Goal: Transaction & Acquisition: Purchase product/service

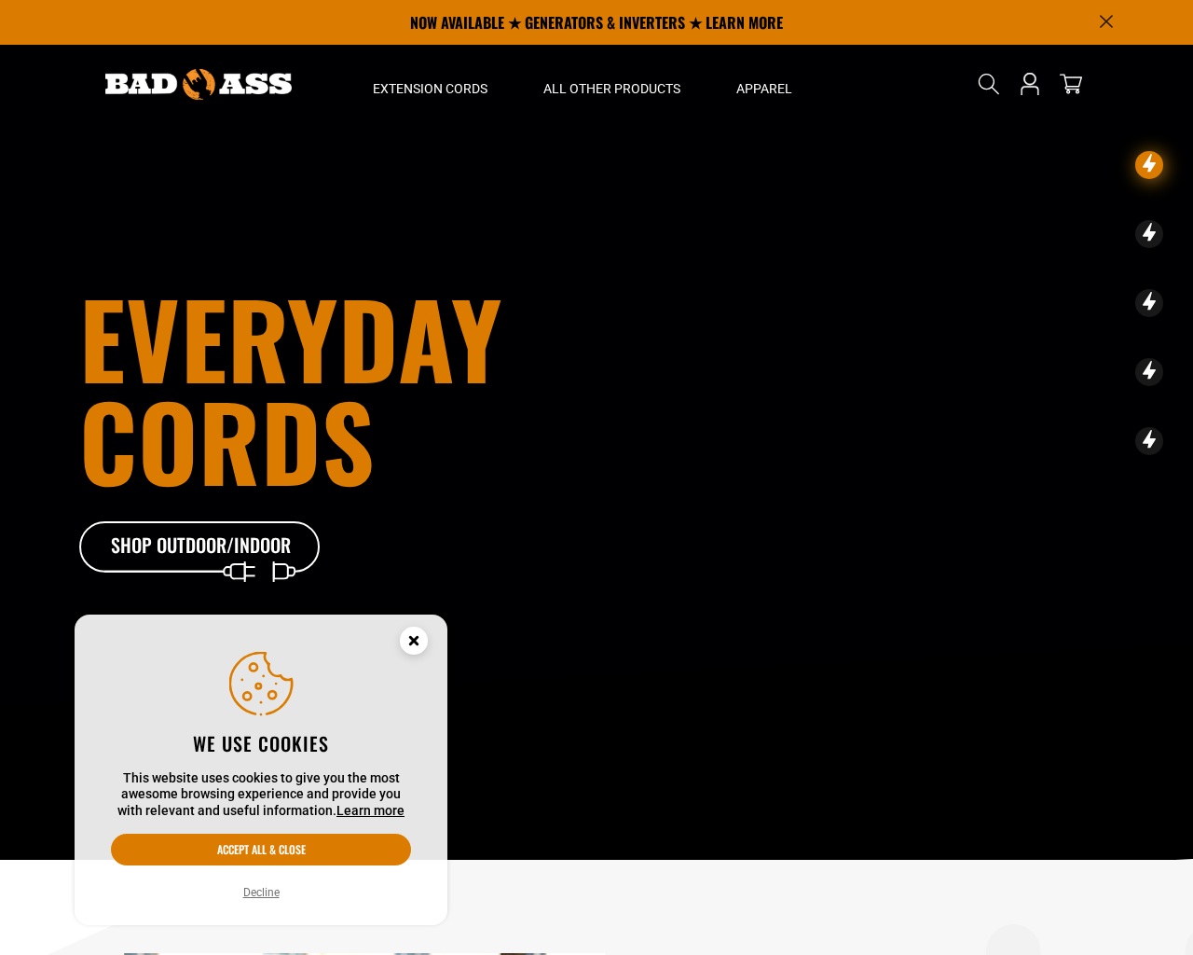
click at [259, 894] on button "Decline" at bounding box center [262, 892] width 48 height 19
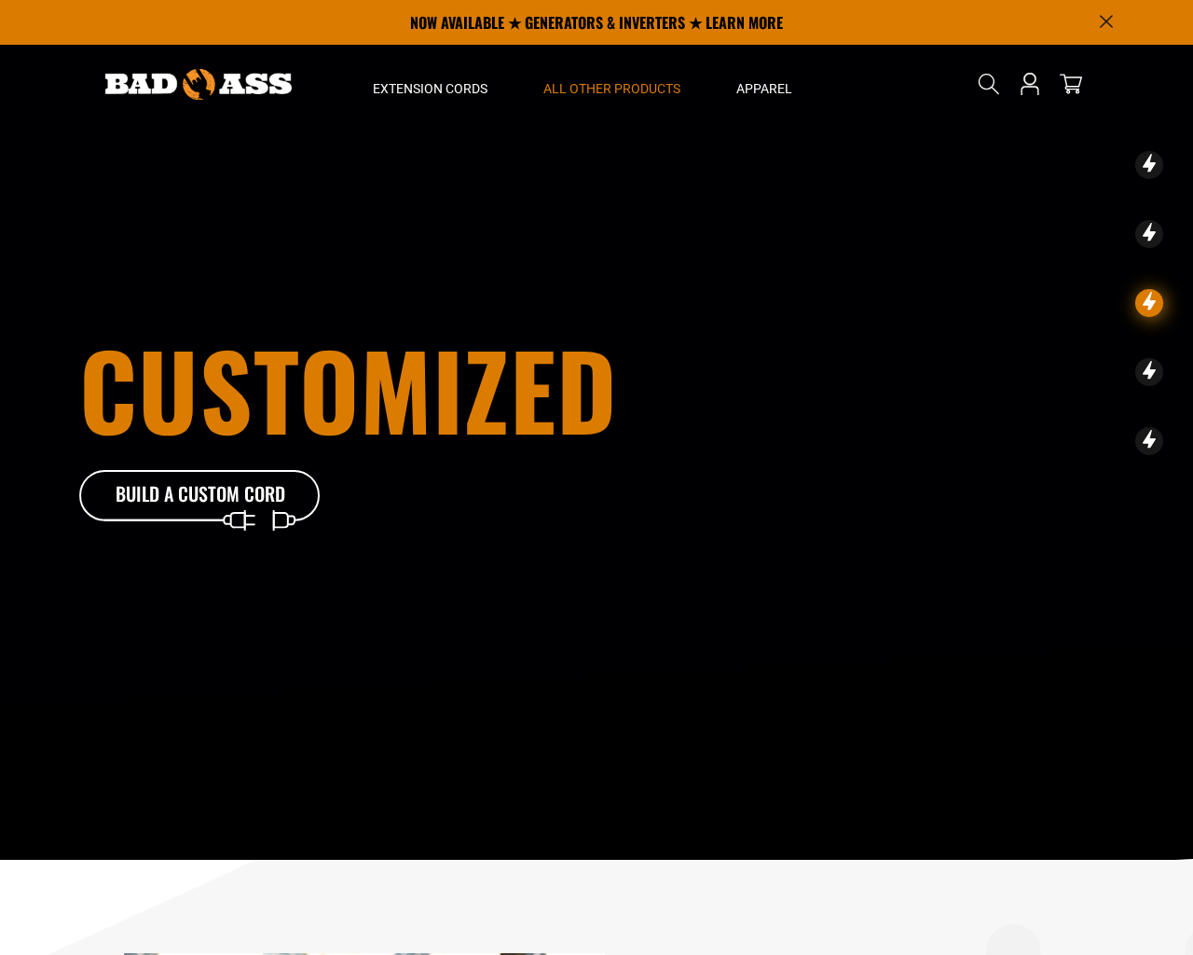
click at [623, 89] on span "All Other Products" at bounding box center [611, 88] width 137 height 17
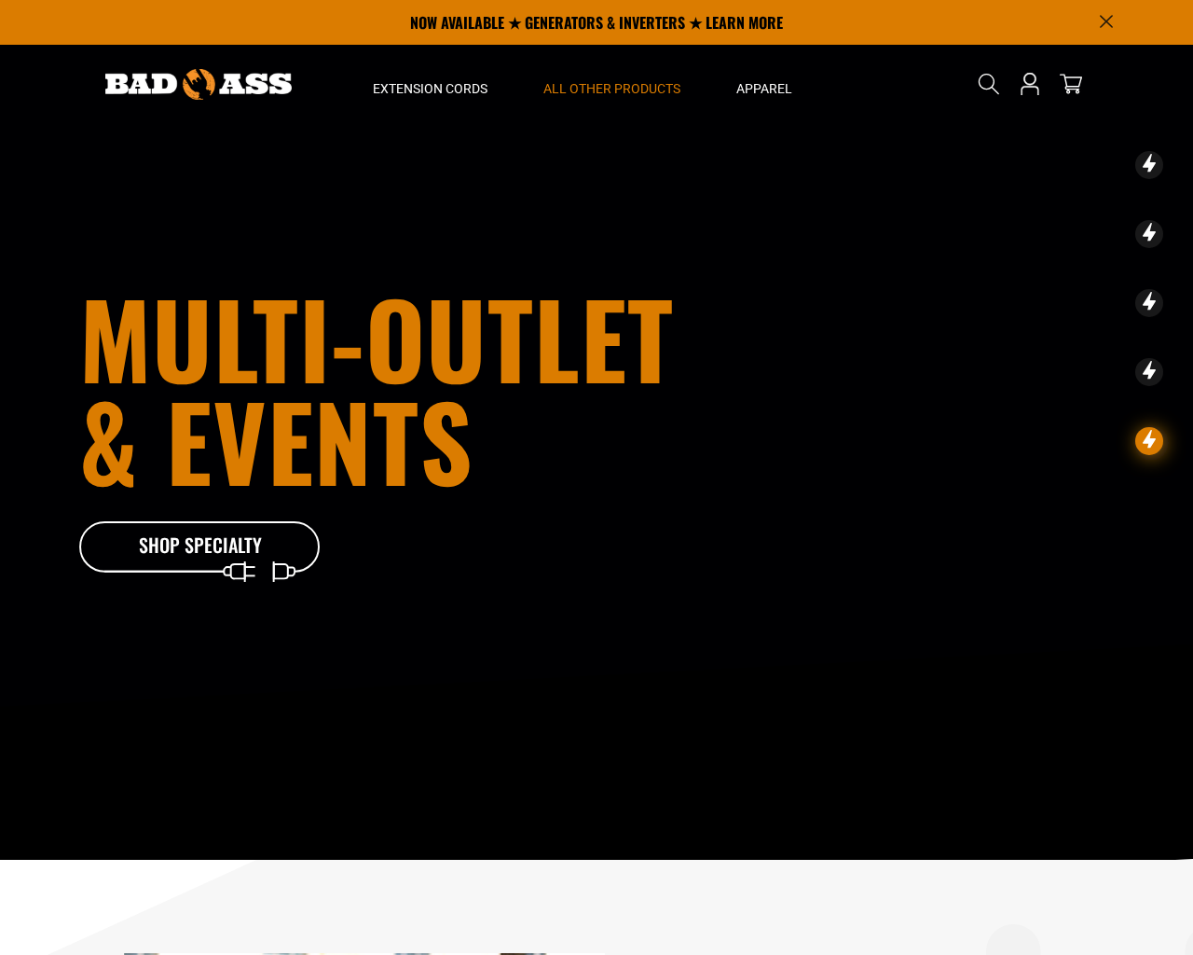
click at [621, 87] on span "All Other Products" at bounding box center [611, 88] width 137 height 17
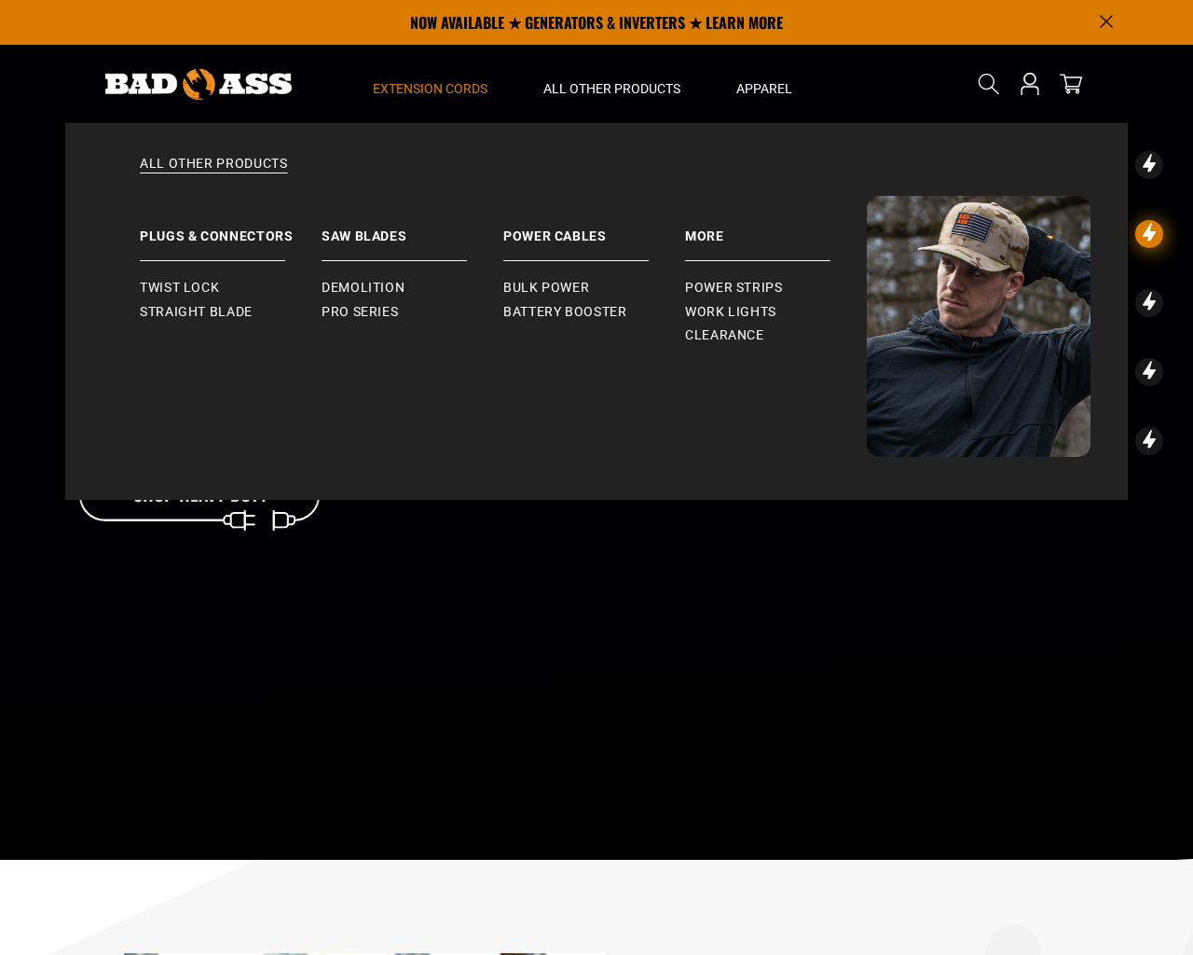
click at [420, 87] on span "Extension Cords" at bounding box center [430, 88] width 115 height 17
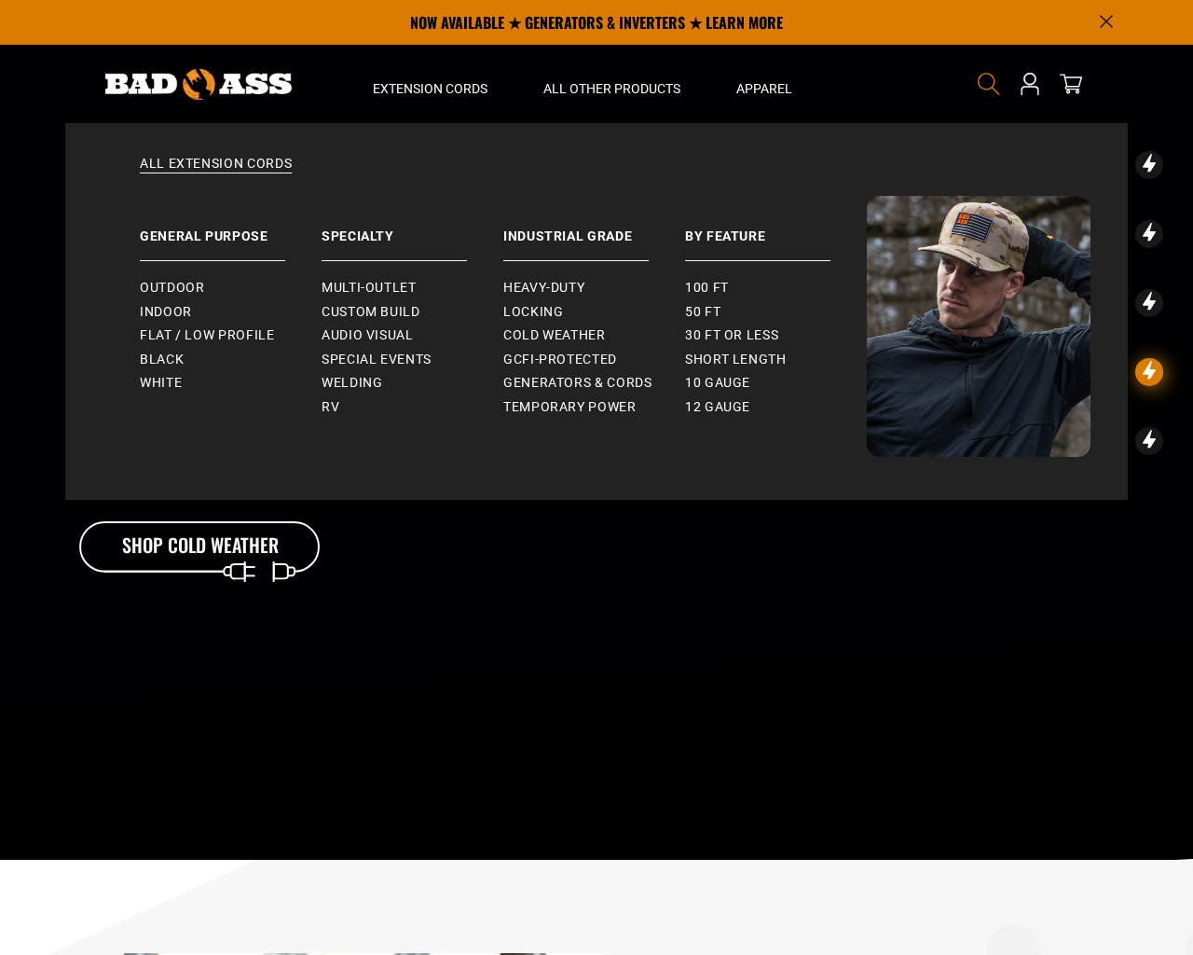
click at [988, 84] on icon "Search" at bounding box center [989, 84] width 24 height 24
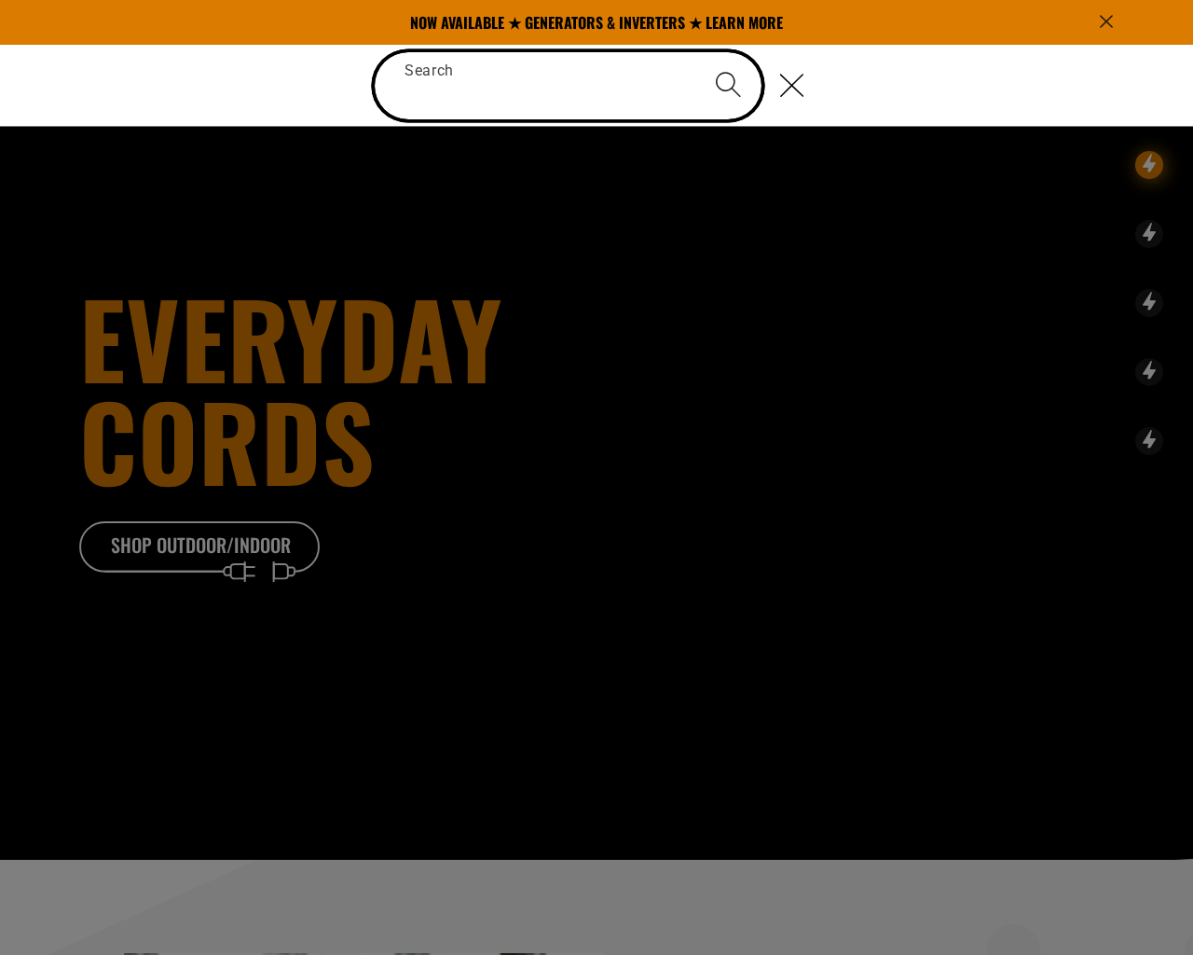
click at [555, 81] on input "Search" at bounding box center [568, 85] width 387 height 67
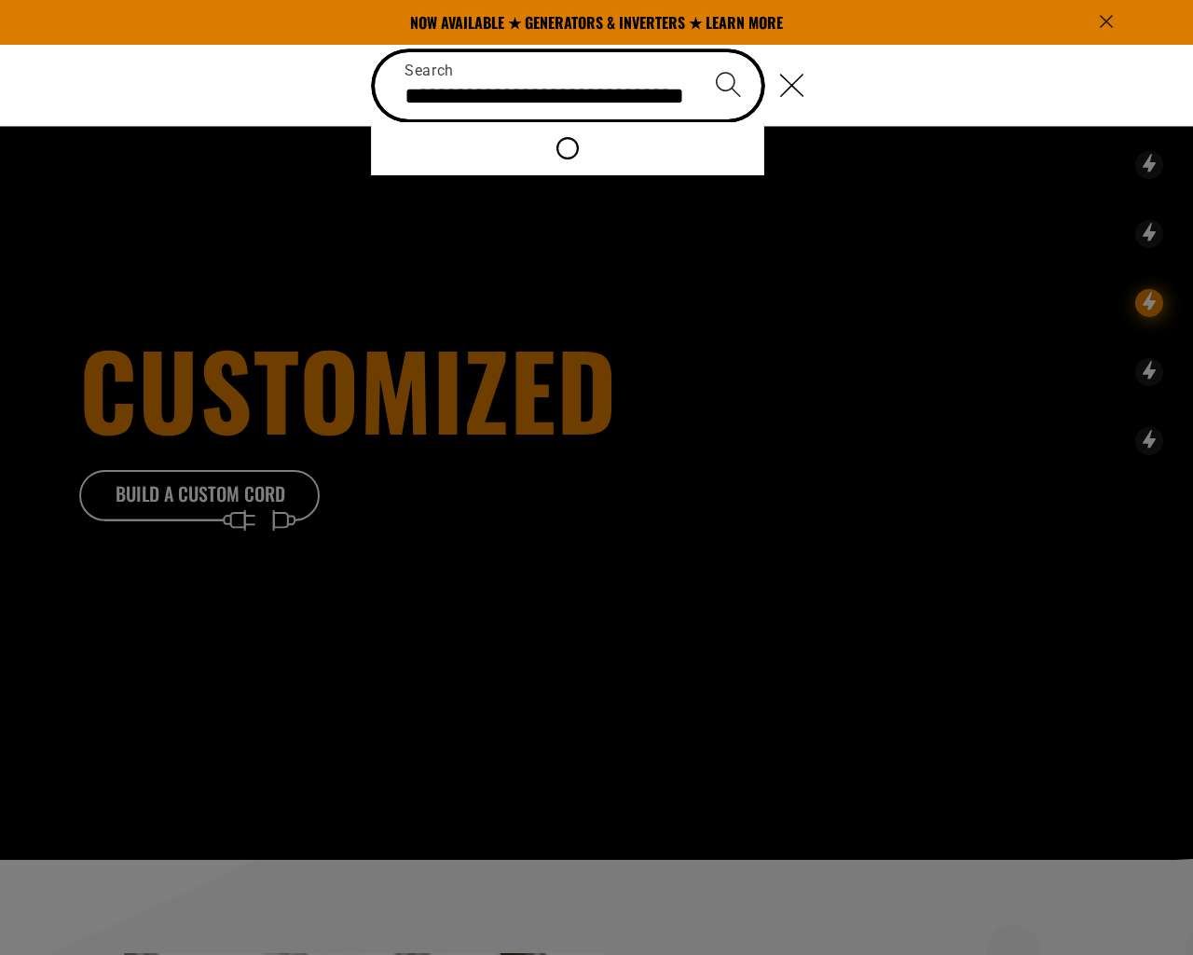
type input "**********"
click at [734, 84] on use "Search" at bounding box center [728, 85] width 24 height 25
